Goal: Navigation & Orientation: Find specific page/section

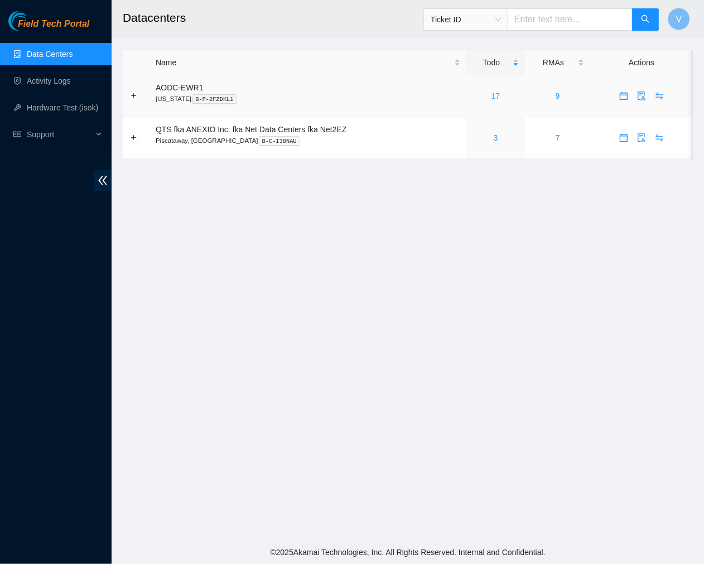
click at [492, 93] on link "17" at bounding box center [495, 95] width 9 height 9
click at [49, 108] on link "Hardware Test (isok)" at bounding box center [62, 107] width 71 height 9
click at [47, 83] on link "Activity Logs" at bounding box center [49, 80] width 44 height 9
